Goal: Learn about a topic: Learn about a topic

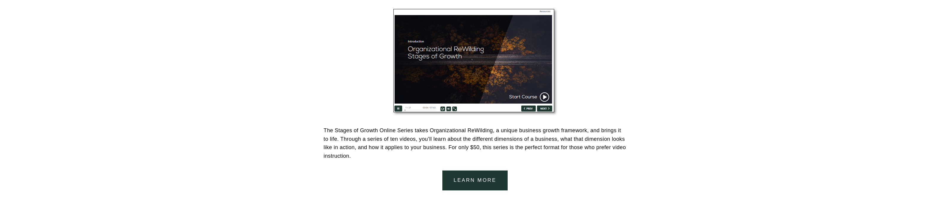
scroll to position [1115, 0]
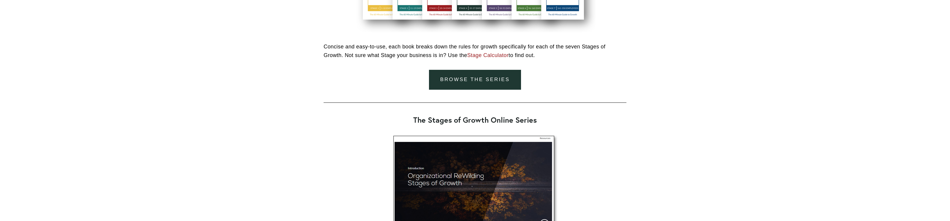
click at [483, 87] on link "browse the series" at bounding box center [475, 80] width 92 height 20
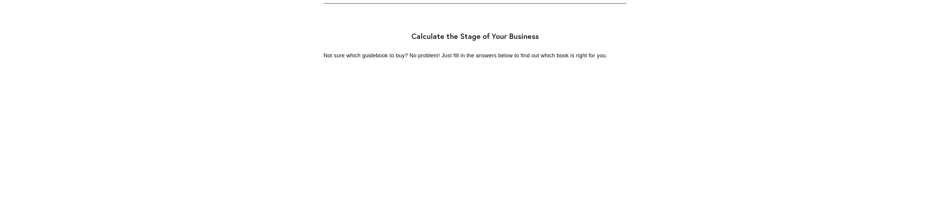
scroll to position [2432, 0]
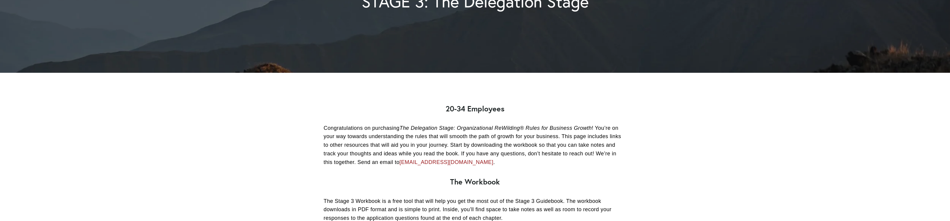
scroll to position [187, 0]
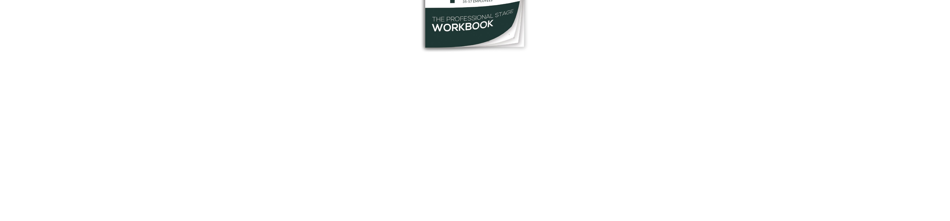
scroll to position [312, 0]
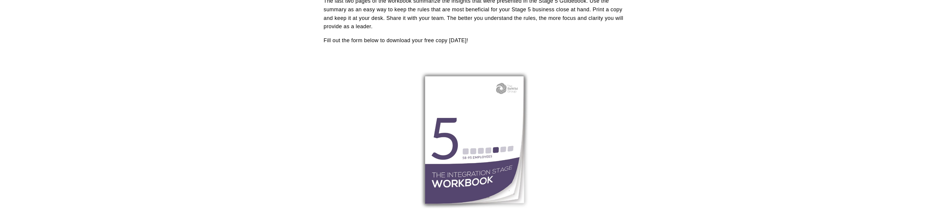
scroll to position [593, 0]
